Goal: Task Accomplishment & Management: Complete application form

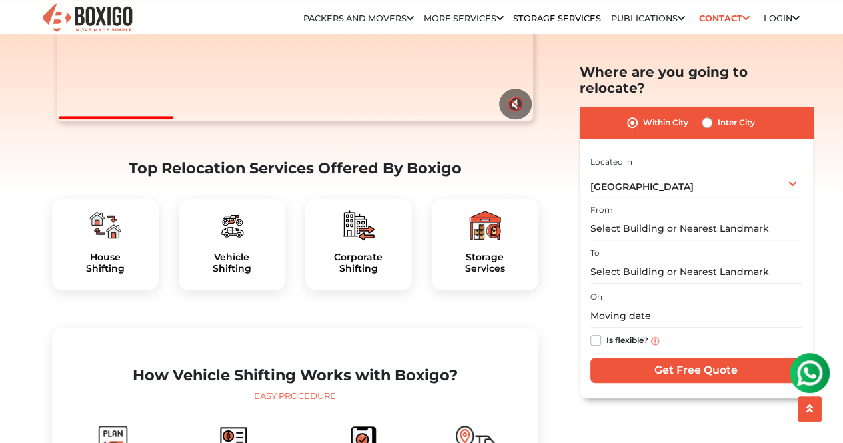
scroll to position [311, 0]
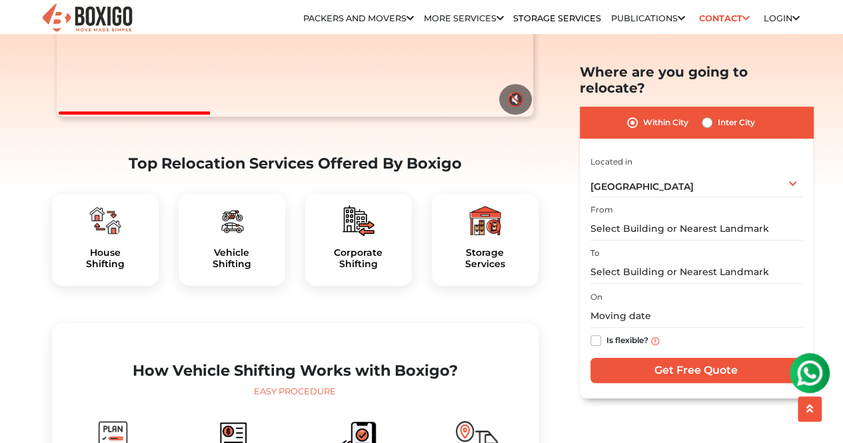
click at [234, 237] on img at bounding box center [232, 221] width 32 height 32
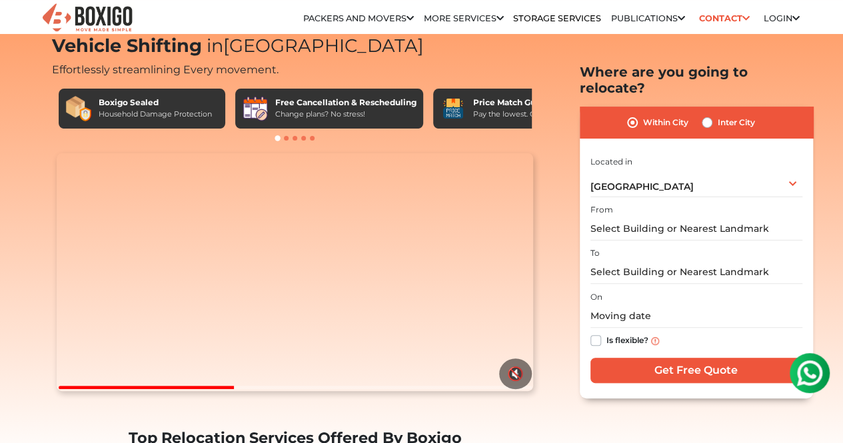
scroll to position [0, 0]
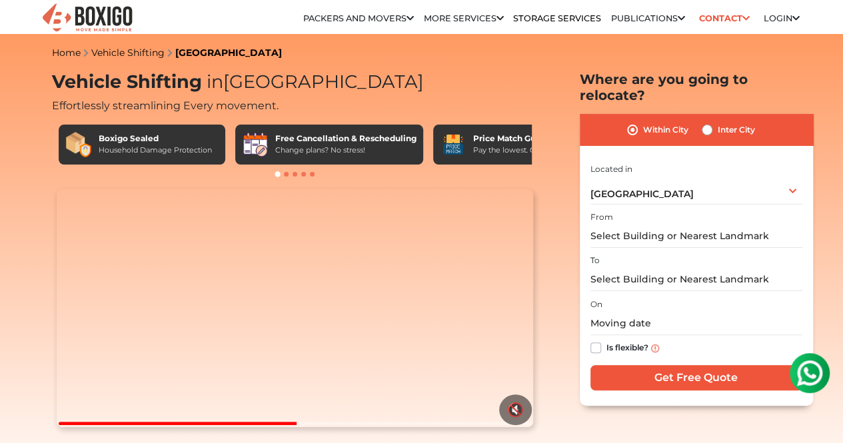
click at [715, 125] on div "Inter City" at bounding box center [728, 130] width 53 height 16
click at [718, 122] on label "Inter City" at bounding box center [736, 130] width 37 height 16
click at [709, 122] on input "Inter City" at bounding box center [707, 128] width 11 height 13
radio input "true"
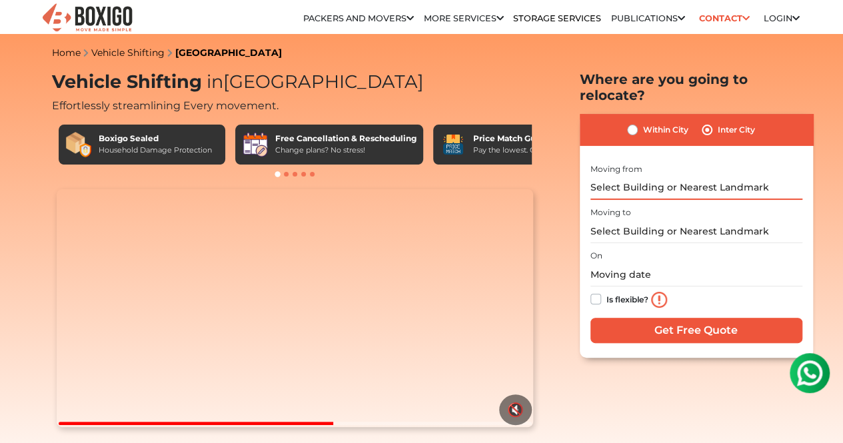
click at [663, 187] on input "text" at bounding box center [697, 188] width 212 height 23
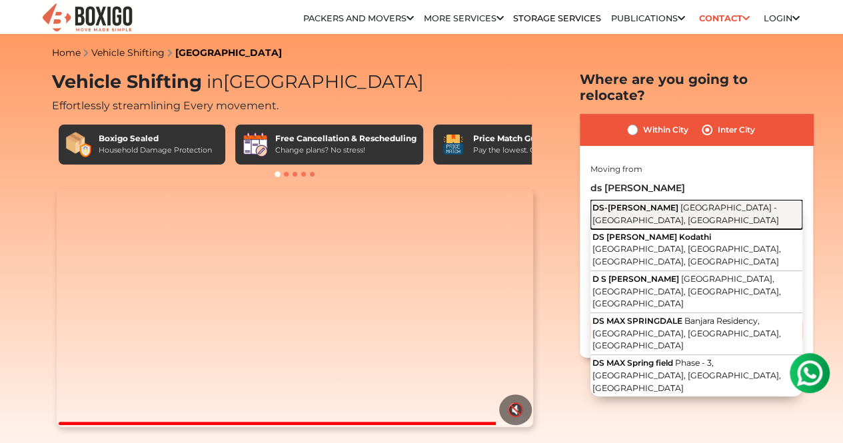
click at [664, 203] on button "DS-MAX SPRINKLES Sarjapur - Marathahalli Road, Chikkakannalli, Bengaluru, Karna…" at bounding box center [697, 215] width 212 height 30
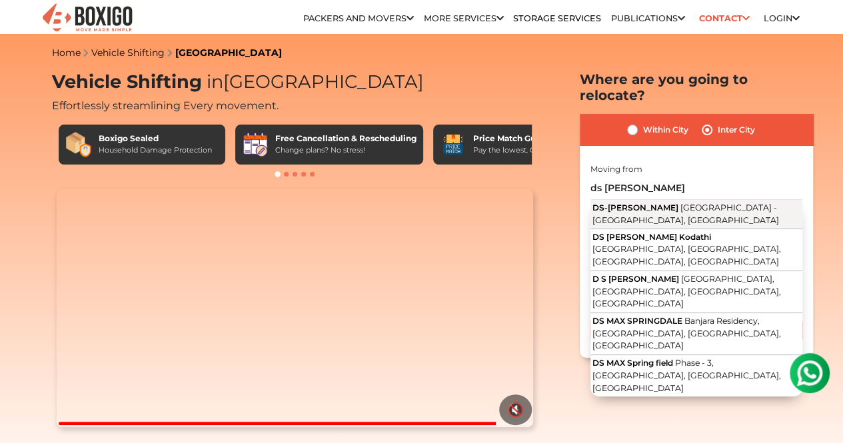
type input "DS-MAX SPRINKLES, Sarjapur - Marathahalli Road, Chikkakannalli, Bengaluru, Karn…"
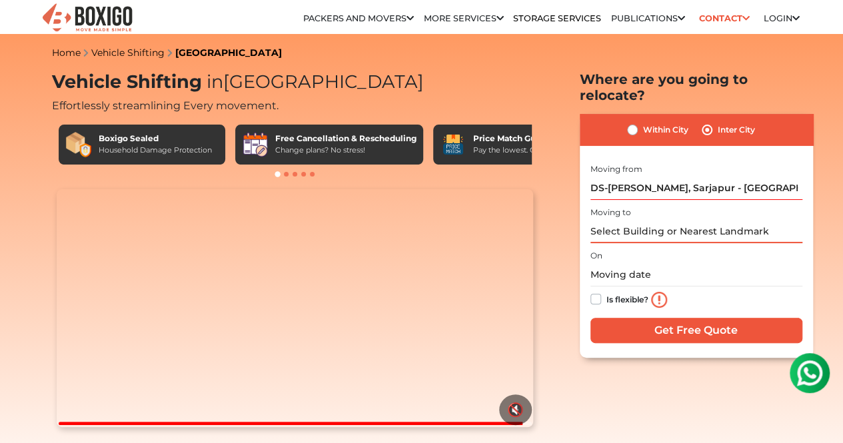
click at [632, 226] on input "text" at bounding box center [697, 231] width 212 height 23
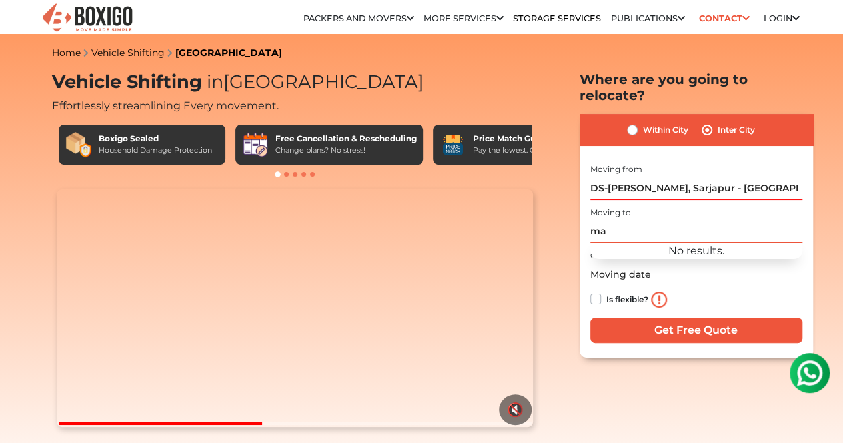
type input "m"
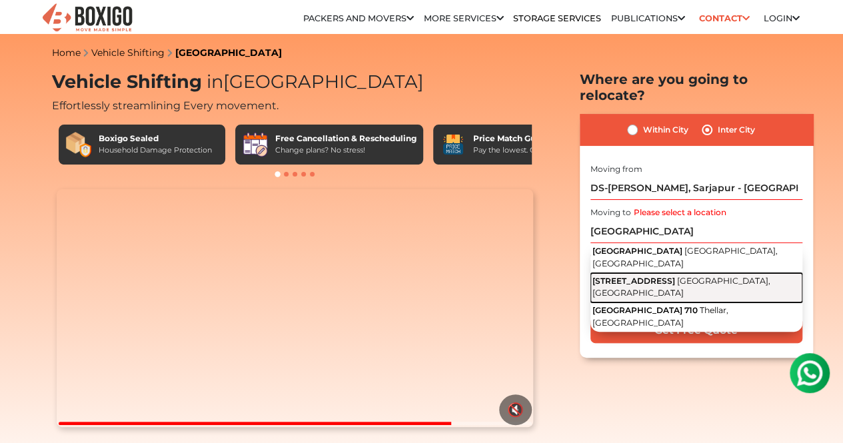
click at [623, 273] on button "1 Tellar Cross Road Karkala, Karnataka" at bounding box center [697, 288] width 212 height 30
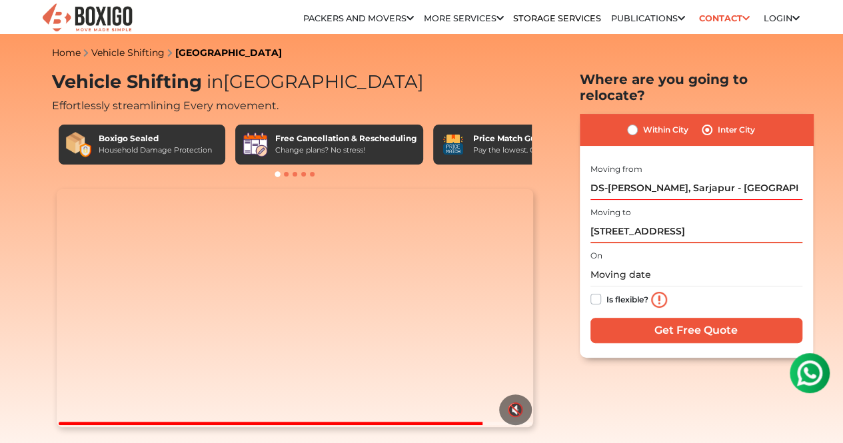
click at [597, 223] on input "1 Tellar Cross Road, Karkala, Karnataka" at bounding box center [697, 231] width 212 height 23
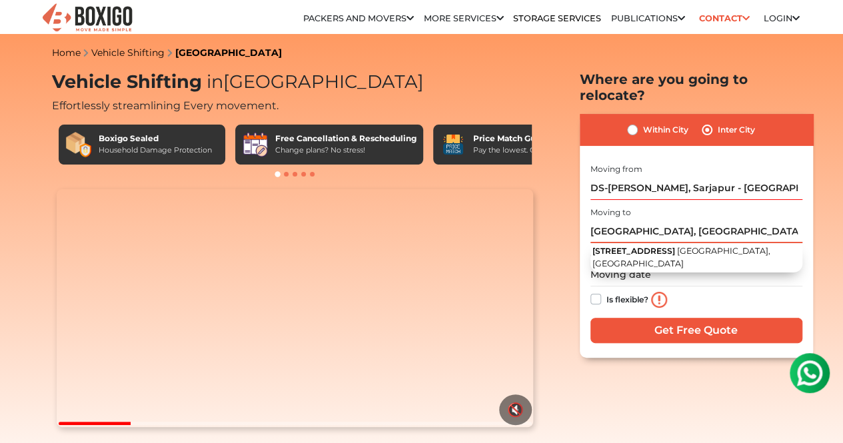
click at [764, 222] on input "Tellar Cross Road, Karkala, Karnataka" at bounding box center [697, 231] width 212 height 23
click at [764, 226] on input "Tellar Cross Road, Karkala, Karnataka" at bounding box center [697, 231] width 212 height 23
click at [777, 221] on input "Tellar Cross Road, Karkala, Karnataka" at bounding box center [697, 231] width 212 height 23
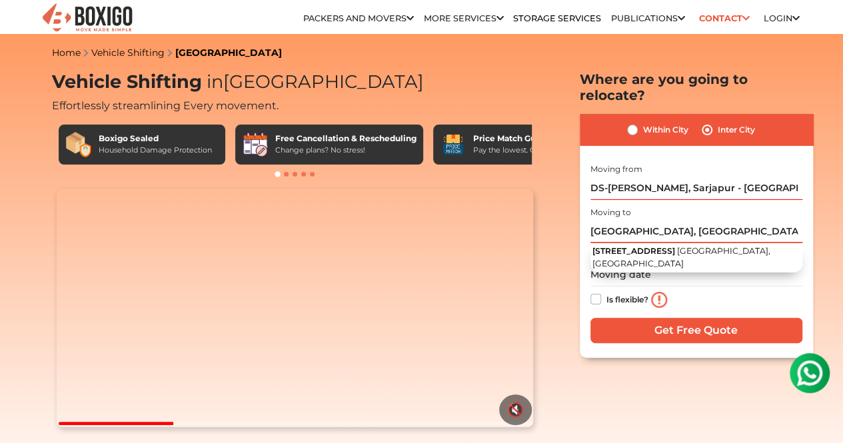
click at [777, 221] on input "Tellar Cross Road, Karkala, Karnataka" at bounding box center [697, 231] width 212 height 23
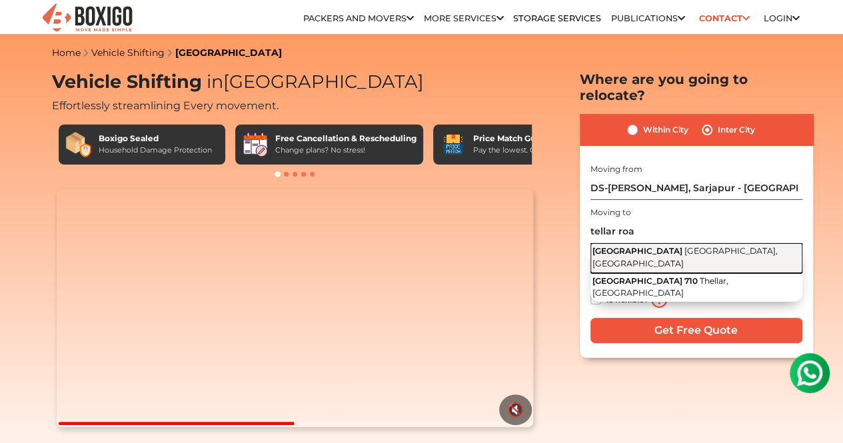
click at [707, 246] on span "Karkala, Karnataka" at bounding box center [685, 257] width 185 height 23
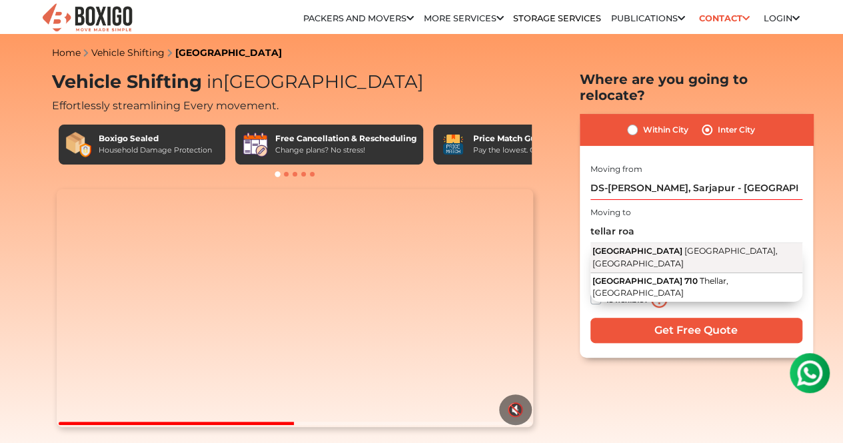
type input "Tellar Road, Karkala, Karnataka"
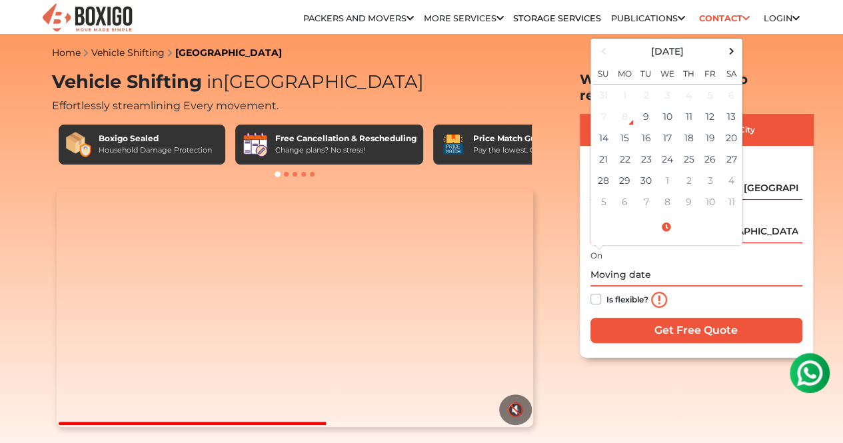
click at [675, 263] on input "text" at bounding box center [697, 274] width 212 height 23
drag, startPoint x: 675, startPoint y: 262, endPoint x: 714, endPoint y: 150, distance: 118.7
click at [714, 247] on div "On September 2025 Su Mo Tu We Th Fr Sa 31 1 2 3 4 5 6 7 8 9 10 11 12 13 14 15 1…" at bounding box center [697, 280] width 212 height 66
click at [643, 111] on td "9" at bounding box center [646, 116] width 21 height 21
drag, startPoint x: 673, startPoint y: 262, endPoint x: 738, endPoint y: 200, distance: 90.1
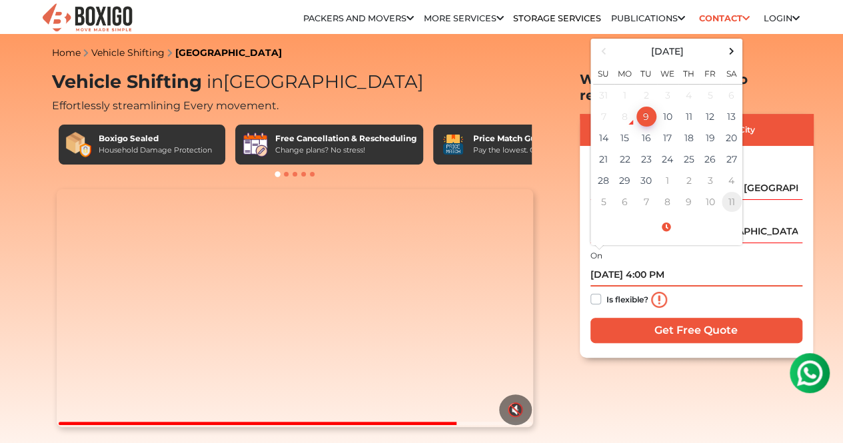
click at [738, 247] on div "On 09/09/2025 4:00 PM September 2025 Su Mo Tu We Th Fr Sa 31 1 2 3 4 5 6 7 8 9 …" at bounding box center [697, 280] width 212 height 66
click at [693, 219] on span at bounding box center [666, 227] width 147 height 23
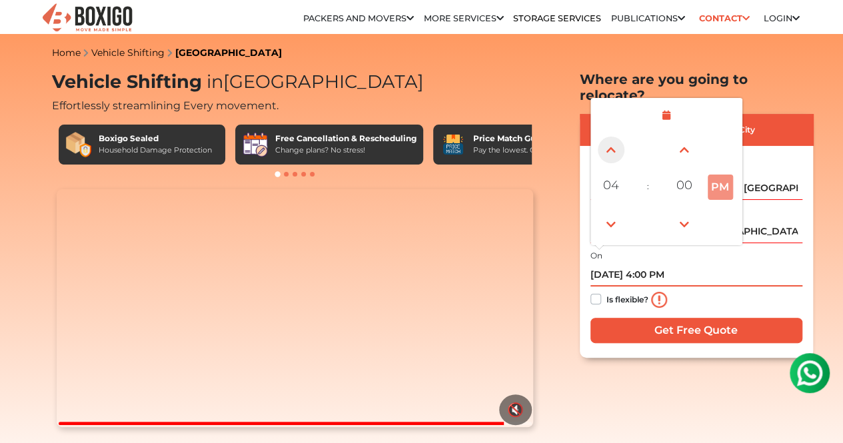
click at [604, 139] on span at bounding box center [611, 150] width 27 height 27
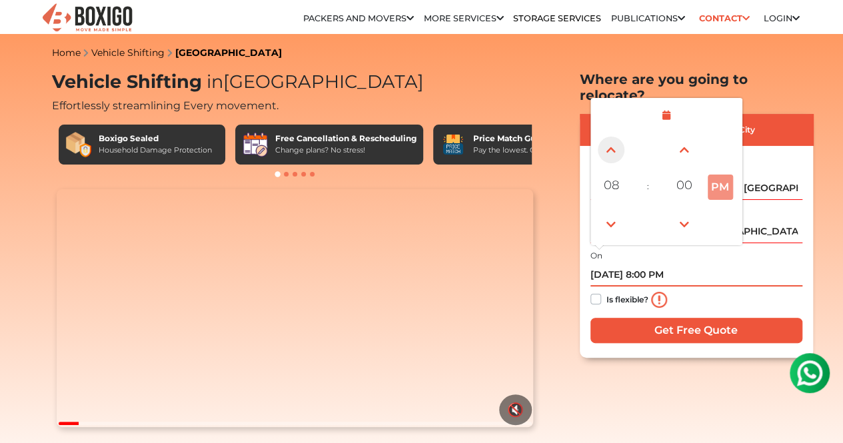
click at [604, 139] on span at bounding box center [611, 150] width 27 height 27
click at [728, 133] on td at bounding box center [721, 149] width 37 height 37
click at [717, 149] on td at bounding box center [721, 149] width 37 height 37
click at [724, 191] on td "PM" at bounding box center [721, 186] width 37 height 37
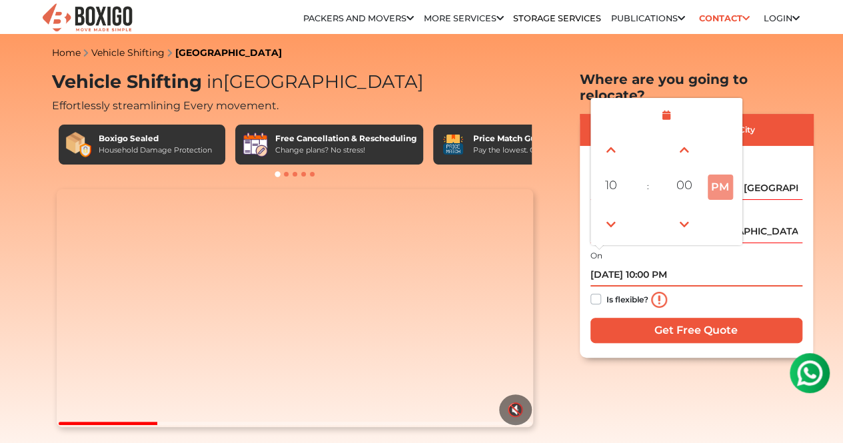
click at [723, 207] on td at bounding box center [721, 223] width 37 height 37
click at [684, 217] on span at bounding box center [684, 224] width 27 height 27
click at [625, 211] on link at bounding box center [611, 224] width 31 height 31
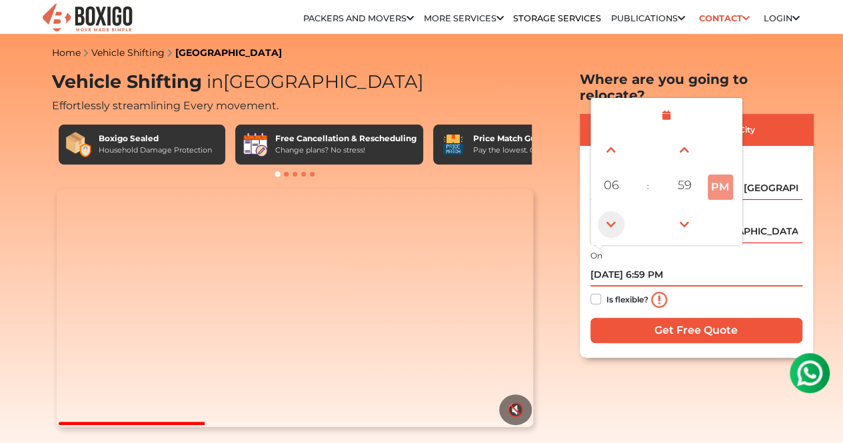
click at [625, 211] on link at bounding box center [611, 224] width 31 height 31
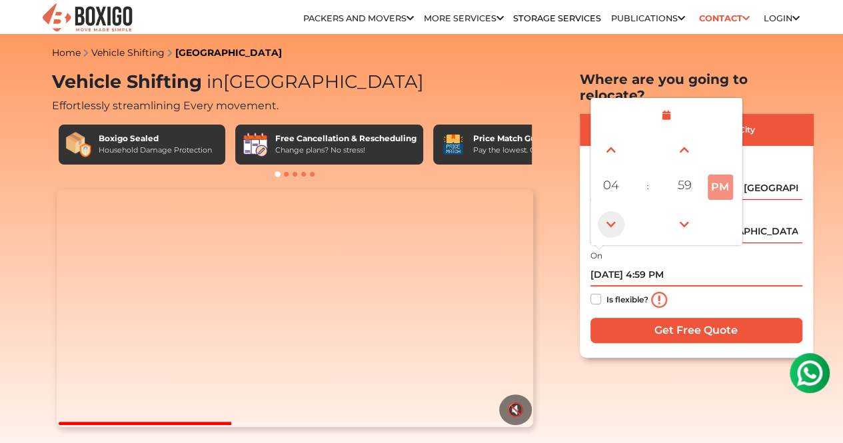
click at [625, 211] on link at bounding box center [611, 224] width 31 height 31
click at [676, 215] on span at bounding box center [684, 224] width 27 height 27
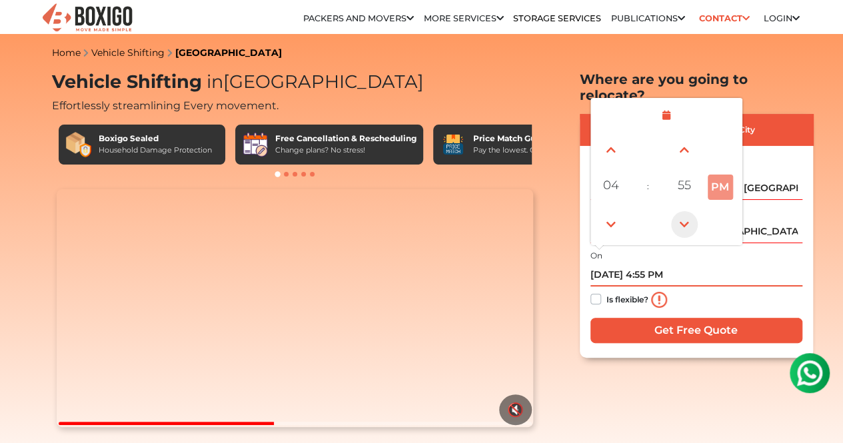
click at [676, 215] on span at bounding box center [684, 224] width 27 height 27
click at [686, 180] on span "54" at bounding box center [684, 185] width 27 height 27
click at [686, 180] on div "30" at bounding box center [687, 187] width 36 height 36
click at [687, 172] on span "30" at bounding box center [684, 185] width 27 height 27
click at [619, 138] on div "00" at bounding box center [612, 149] width 36 height 36
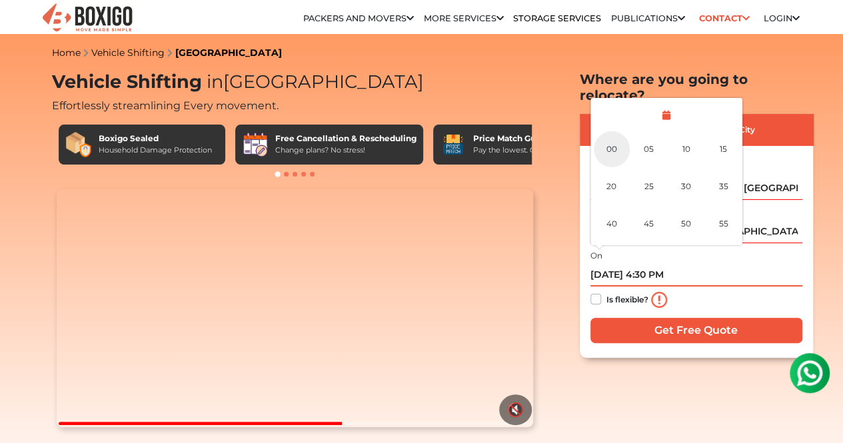
type input "09/09/2025 4:00 PM"
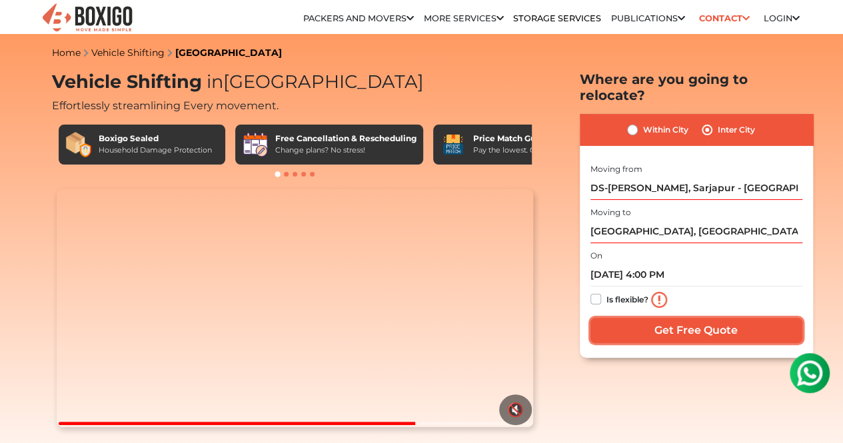
click at [716, 325] on input "Get Free Quote" at bounding box center [697, 330] width 212 height 25
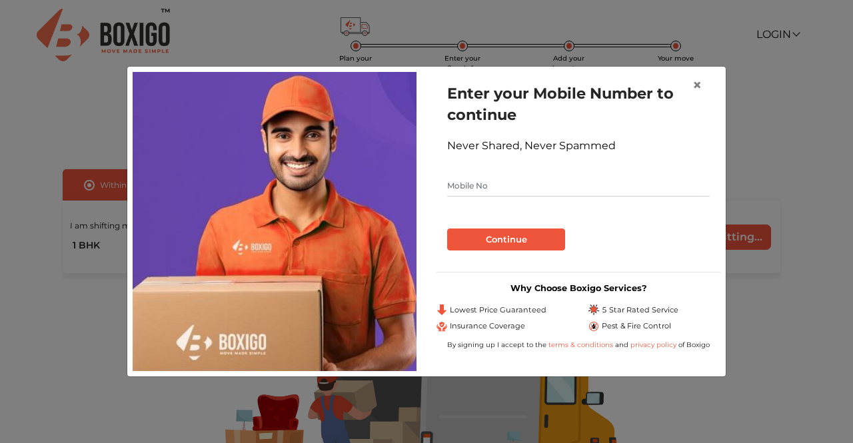
click at [529, 188] on input "text" at bounding box center [578, 185] width 263 height 21
type input "9880737984"
click at [512, 241] on button "Continue" at bounding box center [506, 240] width 118 height 23
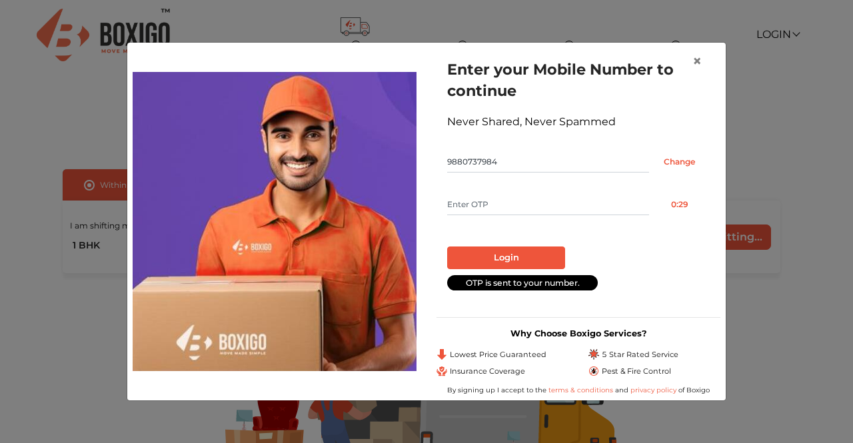
click at [531, 214] on input "text" at bounding box center [548, 204] width 202 height 21
type input "1462"
click at [517, 251] on button "Login" at bounding box center [506, 258] width 118 height 23
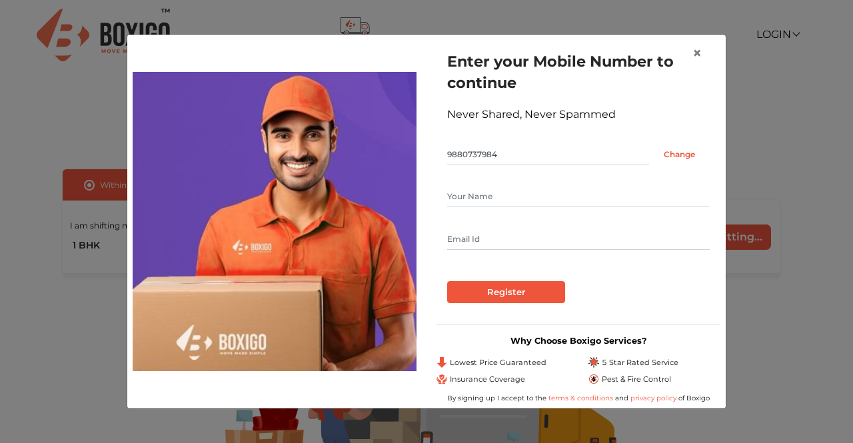
click at [523, 192] on input "text" at bounding box center [578, 196] width 263 height 21
type input "[PERSON_NAME]"
type input "[EMAIL_ADDRESS][DOMAIN_NAME]"
click at [507, 288] on input "Register" at bounding box center [506, 292] width 118 height 23
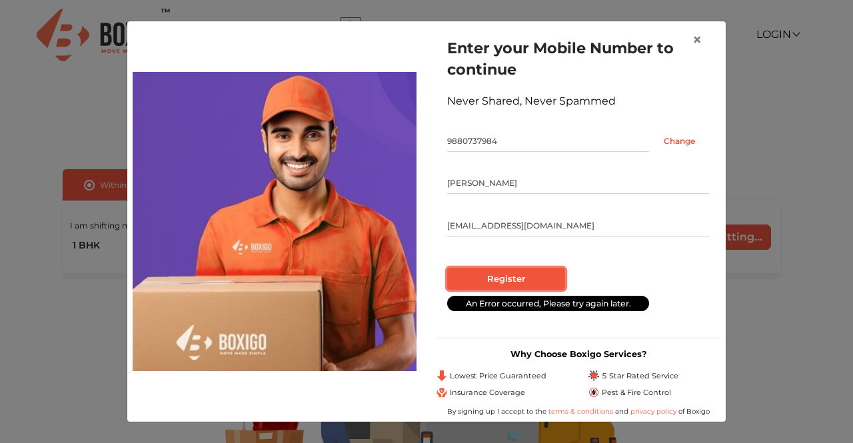
click at [502, 269] on input "Register" at bounding box center [506, 279] width 118 height 23
click at [509, 269] on input "Register" at bounding box center [506, 279] width 118 height 23
radio input "false"
radio input "true"
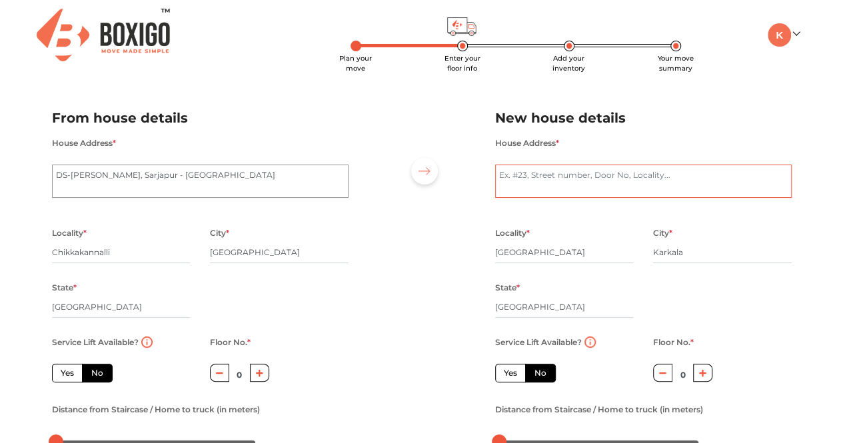
click at [543, 177] on textarea "House Address *" at bounding box center [643, 181] width 297 height 33
type textarea "[PERSON_NAME] [PERSON_NAME][GEOGRAPHIC_DATA] [GEOGRAPHIC_DATA]"
click at [424, 227] on div at bounding box center [422, 274] width 127 height 367
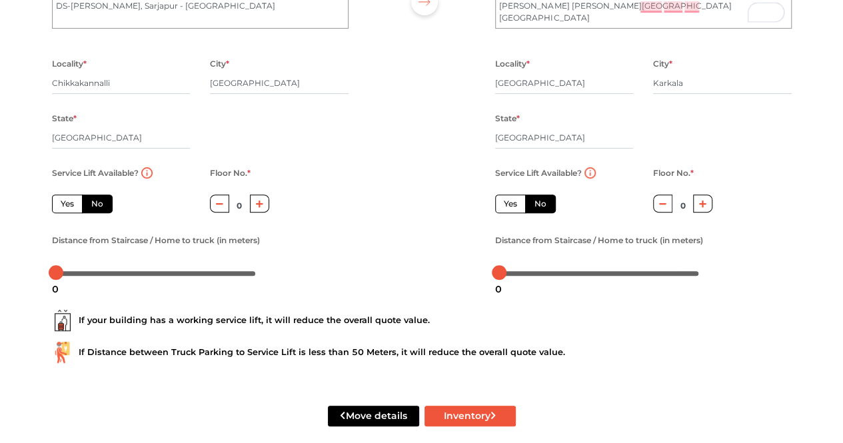
scroll to position [187, 0]
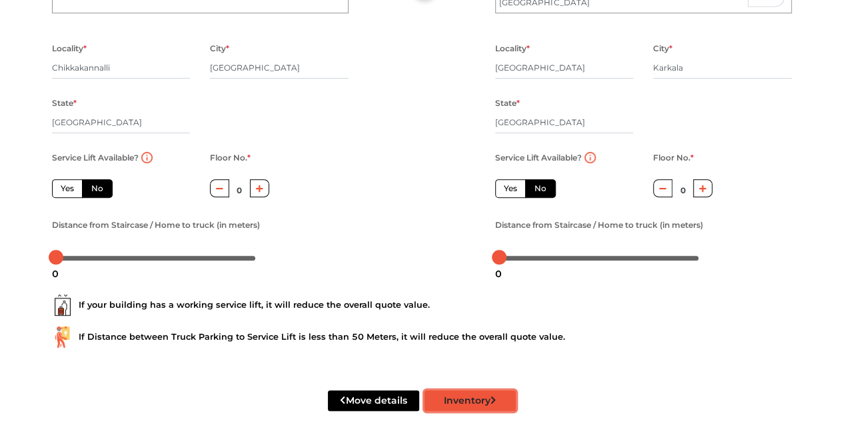
click at [469, 397] on button "Inventory" at bounding box center [470, 401] width 91 height 21
radio input "true"
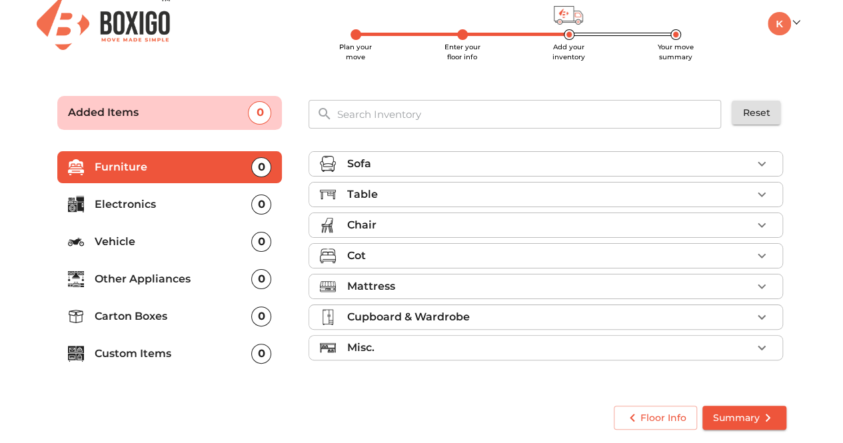
scroll to position [11, 0]
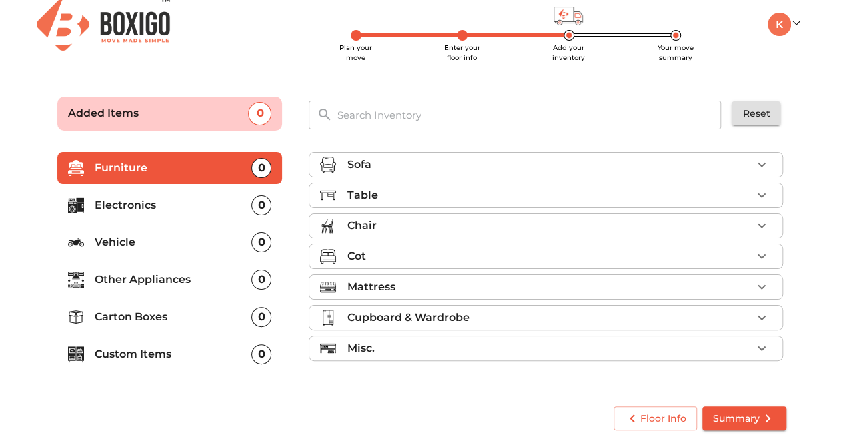
click at [193, 237] on p "Vehicle" at bounding box center [173, 243] width 157 height 16
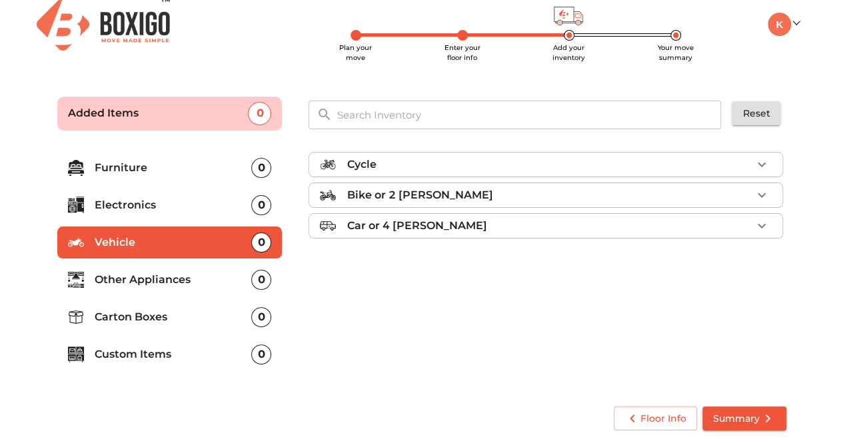
click at [512, 191] on div "Bike or 2 [PERSON_NAME]" at bounding box center [549, 195] width 405 height 16
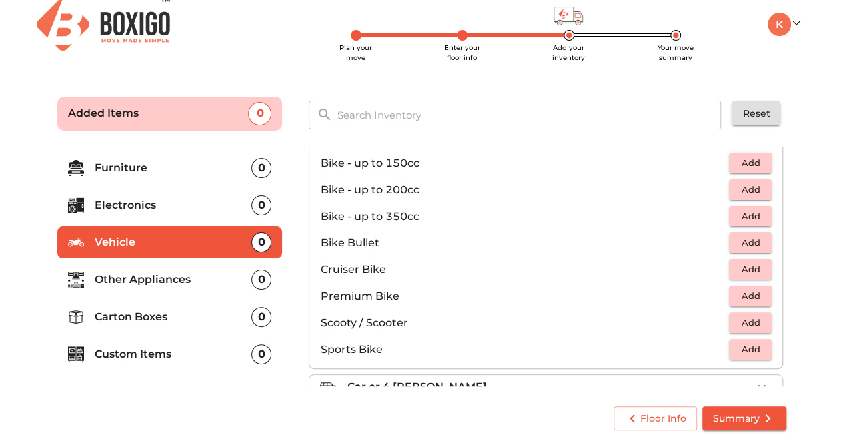
scroll to position [85, 0]
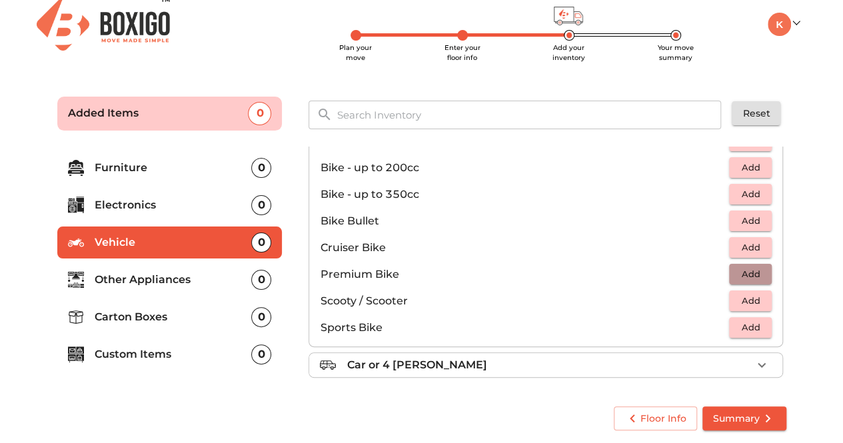
click at [747, 274] on span "Add" at bounding box center [750, 274] width 29 height 15
click at [713, 275] on icon "button" at bounding box center [721, 275] width 16 height 16
click at [749, 337] on li "Sports Bike Add" at bounding box center [545, 328] width 473 height 27
click at [747, 334] on button "Add" at bounding box center [750, 327] width 43 height 21
click at [715, 322] on icon "button" at bounding box center [721, 328] width 16 height 16
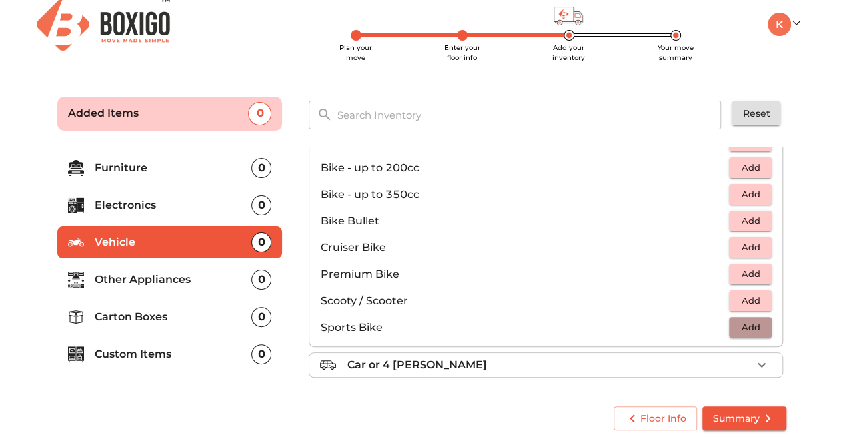
click at [747, 325] on span "Add" at bounding box center [750, 327] width 29 height 15
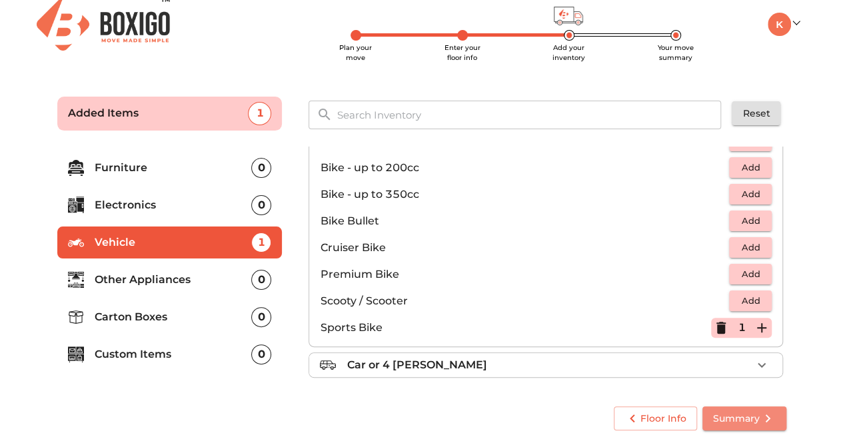
click at [759, 421] on span "Summary" at bounding box center [744, 419] width 63 height 17
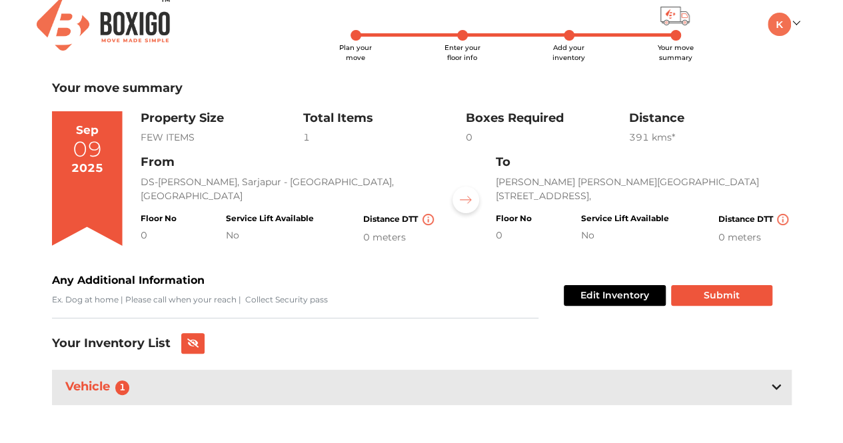
scroll to position [19, 0]
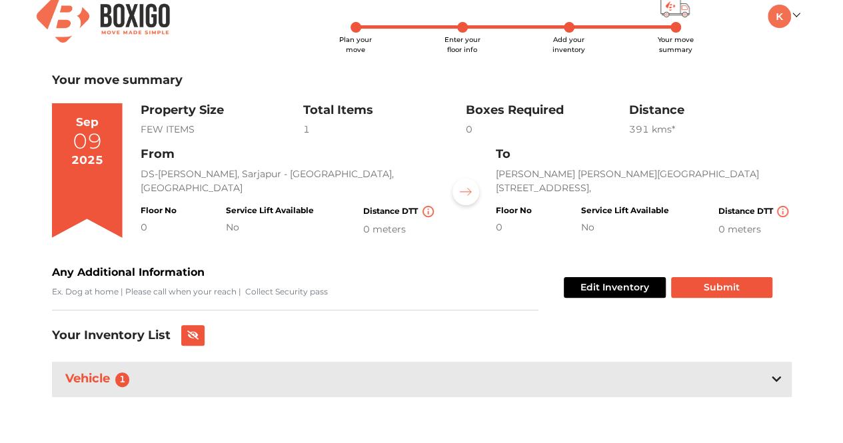
click at [775, 383] on icon at bounding box center [776, 379] width 9 height 11
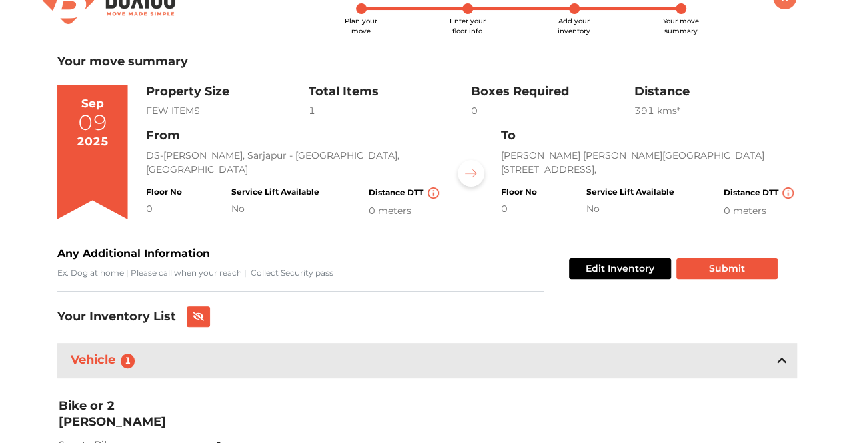
scroll to position [34, 0]
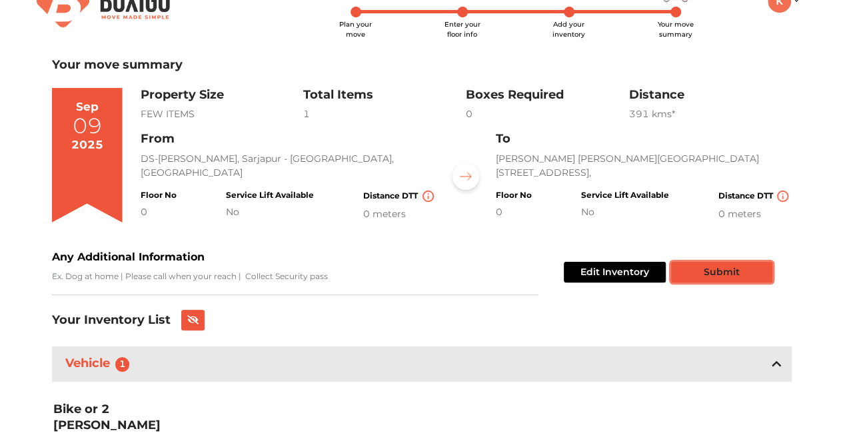
click at [701, 273] on button "Submit" at bounding box center [721, 272] width 101 height 21
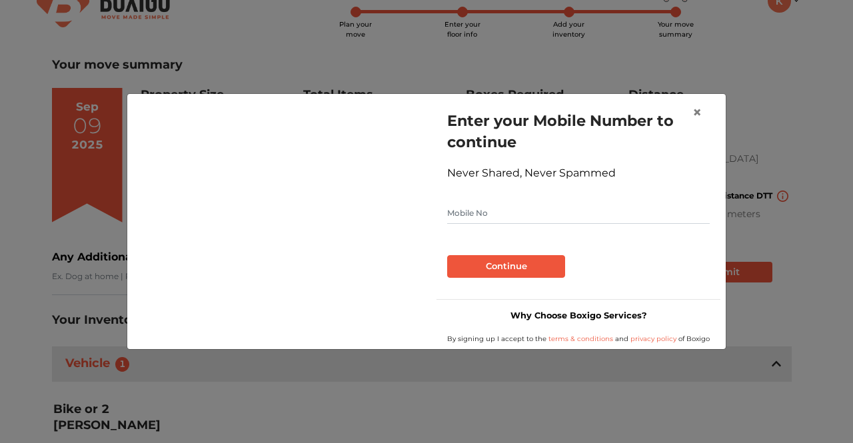
click at [507, 215] on input "text" at bounding box center [578, 213] width 263 height 21
type input "9880737984"
click at [497, 257] on button "Continue" at bounding box center [506, 266] width 118 height 23
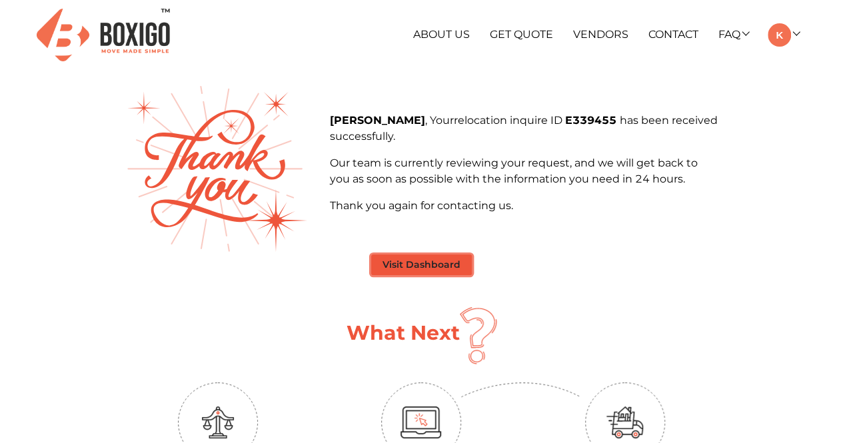
click at [433, 270] on button "Visit Dashboard" at bounding box center [421, 265] width 101 height 21
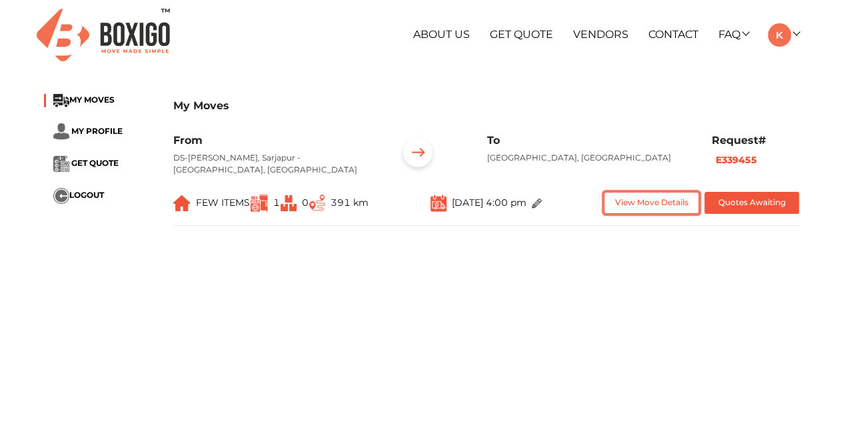
click at [617, 208] on button "View Move Details" at bounding box center [651, 203] width 95 height 22
